Goal: Task Accomplishment & Management: Use online tool/utility

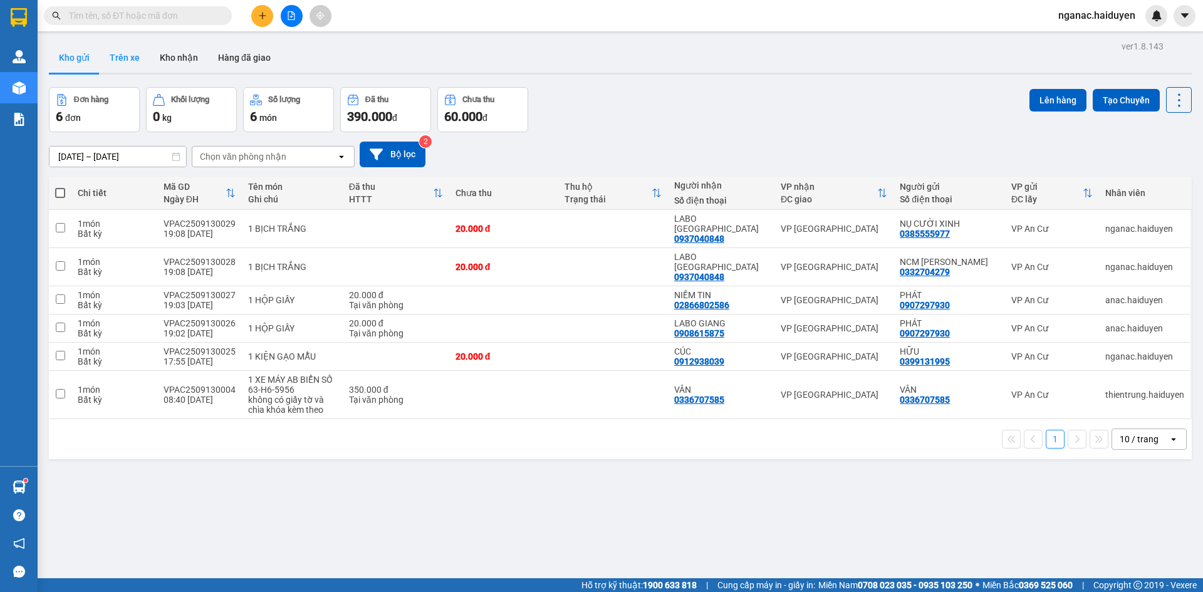
click at [108, 55] on button "Trên xe" at bounding box center [125, 58] width 50 height 30
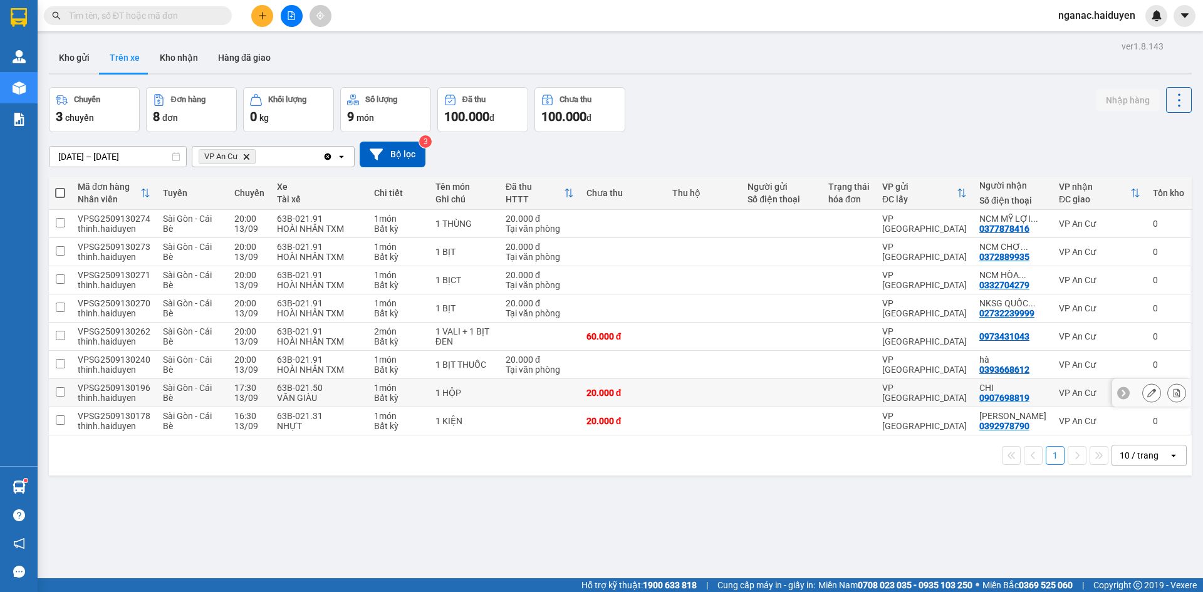
click at [83, 393] on div "thinh.haiduyen" at bounding box center [114, 398] width 73 height 10
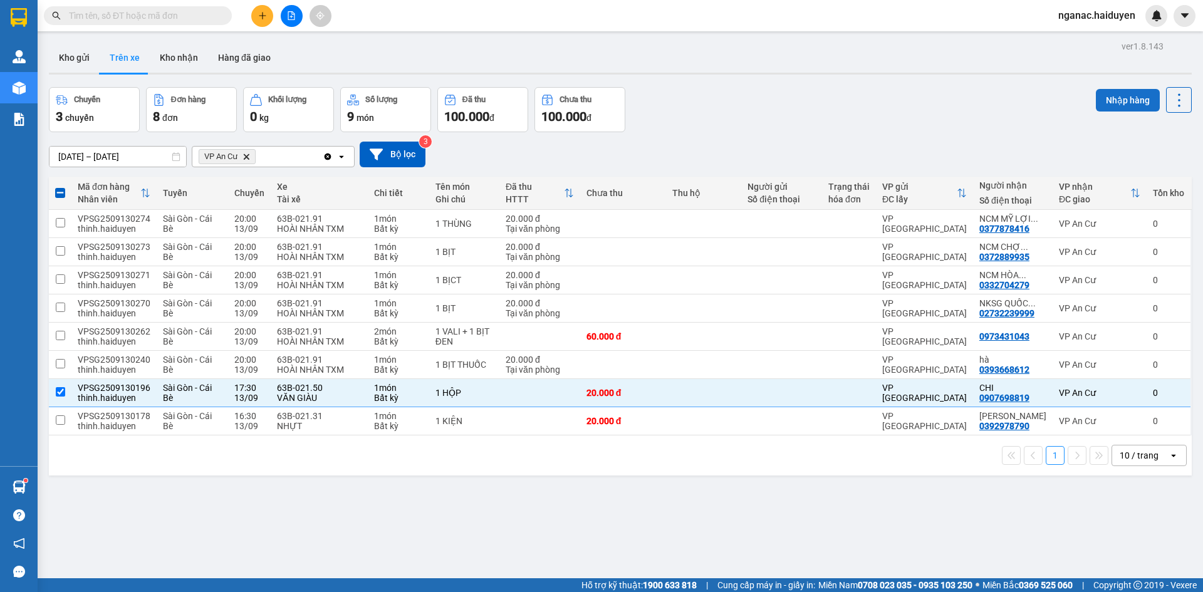
click at [1120, 93] on button "Nhập hàng" at bounding box center [1128, 100] width 64 height 23
checkbox input "false"
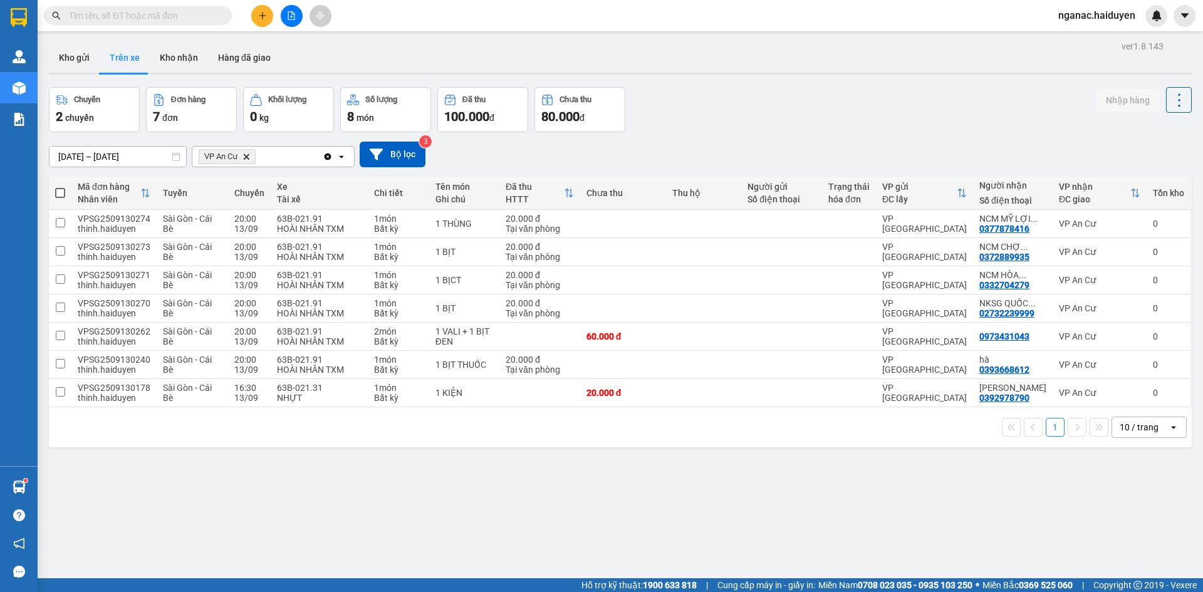
click at [578, 493] on div "ver 1.8.143 Kho gửi Trên xe Kho nhận Hàng đã giao Chuyến 2 chuyến Đơn hàng 7 đơ…" at bounding box center [620, 334] width 1153 height 592
click at [78, 57] on button "Kho gửi" at bounding box center [74, 58] width 51 height 30
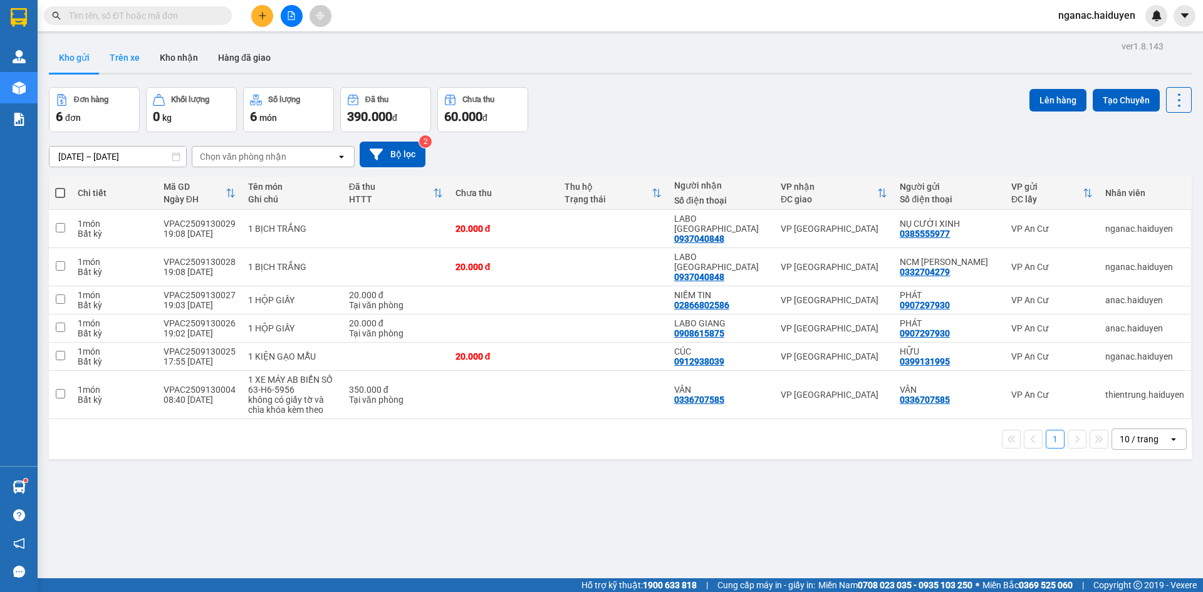
click at [128, 61] on button "Trên xe" at bounding box center [125, 58] width 50 height 30
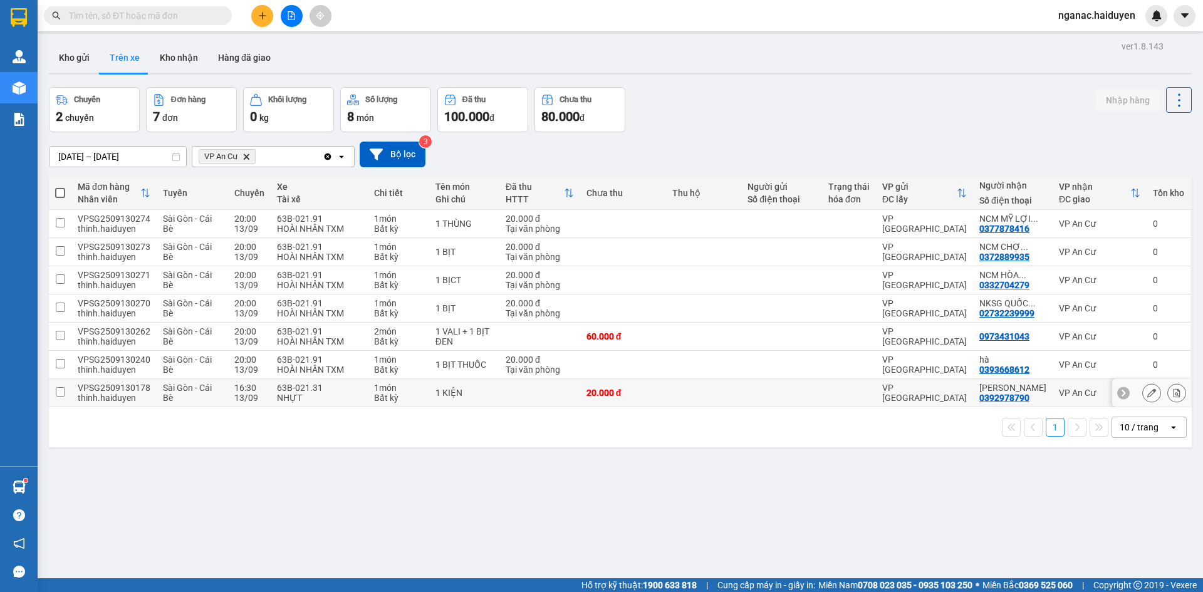
click at [904, 392] on div "VP [GEOGRAPHIC_DATA]" at bounding box center [924, 393] width 85 height 20
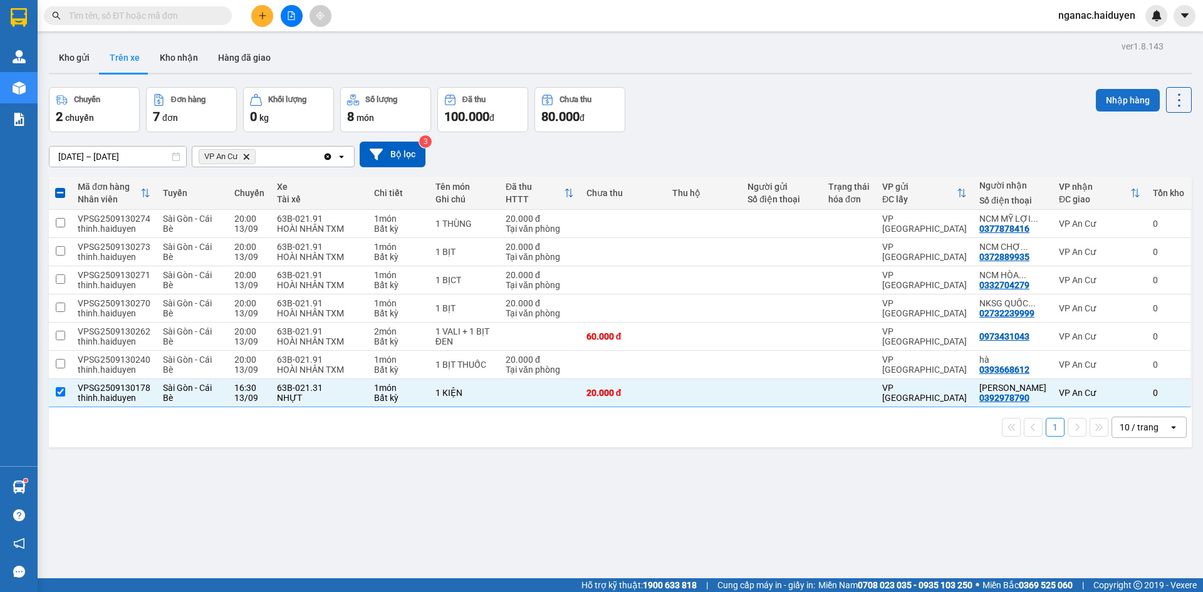
click at [1111, 92] on button "Nhập hàng" at bounding box center [1128, 100] width 64 height 23
checkbox input "false"
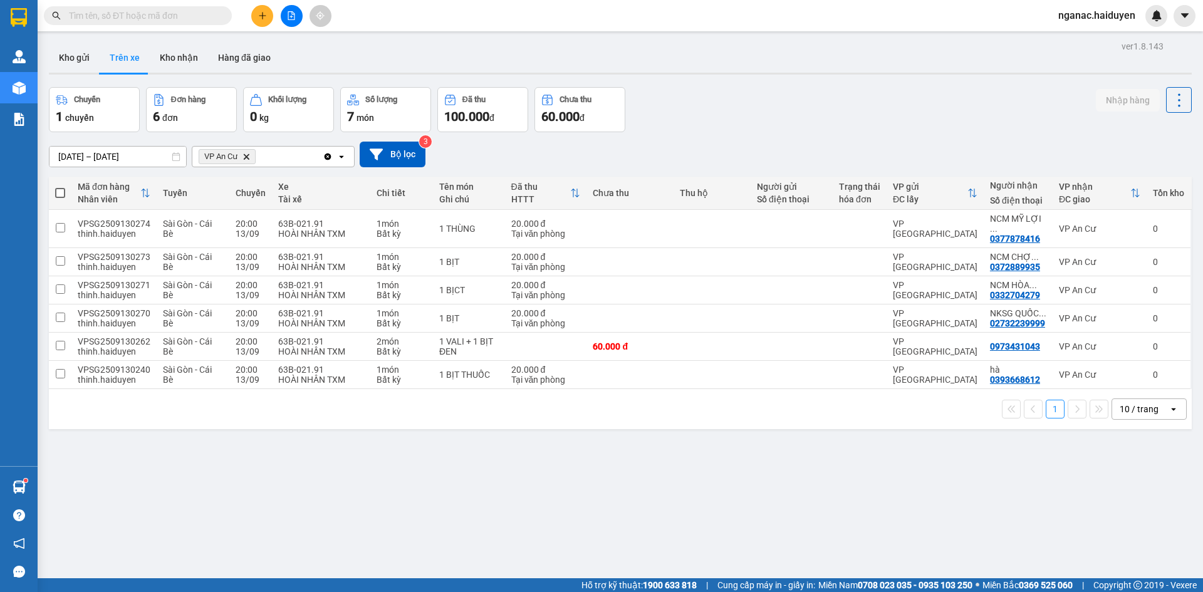
click at [303, 473] on div "ver 1.8.143 Kho gửi Trên xe Kho nhận Hàng đã giao Chuyến 1 chuyến Đơn hàng 6 đơ…" at bounding box center [620, 334] width 1153 height 592
click at [190, 51] on button "Kho nhận" at bounding box center [179, 58] width 58 height 30
